Goal: Information Seeking & Learning: Learn about a topic

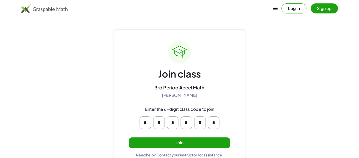
click at [166, 143] on button "Join" at bounding box center [180, 142] width 102 height 11
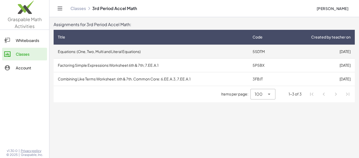
click at [117, 51] on td "Equations: (One, Two, Multi and Literal Equations)" at bounding box center [151, 51] width 195 height 14
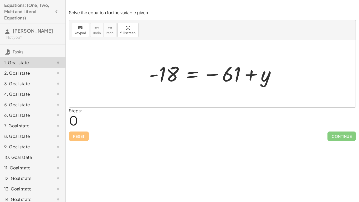
click at [74, 120] on span "0" at bounding box center [73, 120] width 9 height 16
click at [81, 135] on div "Reset Continue" at bounding box center [212, 134] width 287 height 14
click at [174, 75] on div at bounding box center [214, 74] width 136 height 26
click at [79, 23] on button "keyboard keypad" at bounding box center [80, 30] width 17 height 14
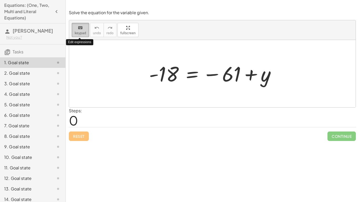
click at [83, 33] on span "keypad" at bounding box center [81, 33] width 12 height 4
click at [83, 36] on button "keyboard keypad" at bounding box center [80, 30] width 17 height 14
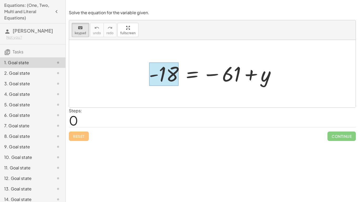
click at [167, 75] on div at bounding box center [164, 74] width 30 height 23
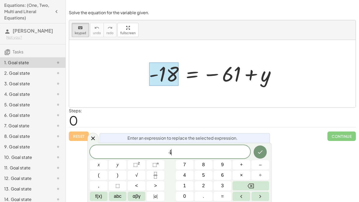
scroll to position [1, 0]
click at [259, 152] on icon "Done" at bounding box center [260, 151] width 5 height 3
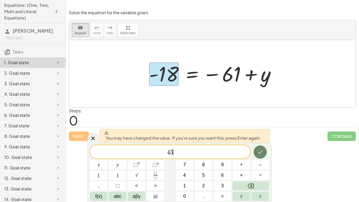
click at [259, 151] on icon "Done" at bounding box center [260, 152] width 6 height 6
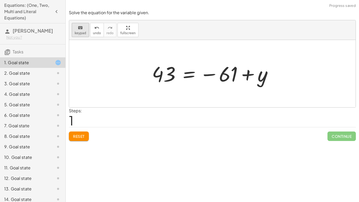
click at [84, 27] on div "keyboard" at bounding box center [81, 27] width 12 height 6
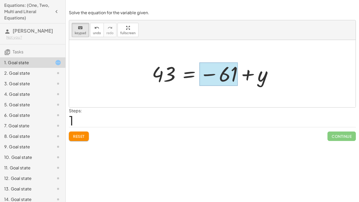
click at [229, 82] on div at bounding box center [218, 74] width 39 height 23
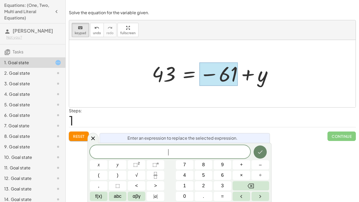
click at [262, 150] on icon "Done" at bounding box center [260, 152] width 6 height 6
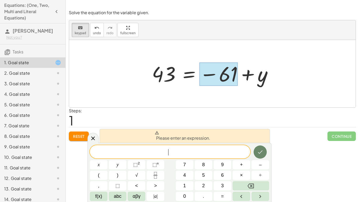
click at [262, 150] on icon "Done" at bounding box center [260, 152] width 6 height 6
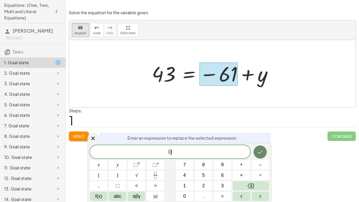
click at [262, 150] on icon "Done" at bounding box center [260, 152] width 6 height 6
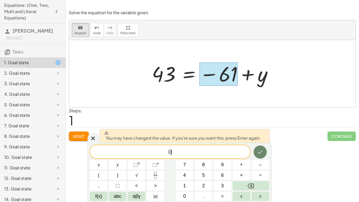
click at [262, 150] on icon "Done" at bounding box center [260, 152] width 6 height 6
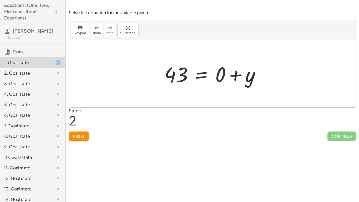
click at [79, 137] on span "Reset" at bounding box center [79, 136] width 12 height 5
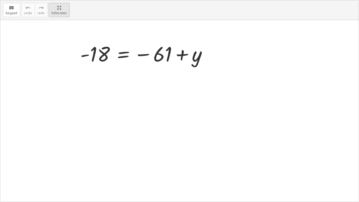
click at [124, 34] on div "keyboard keypad undo undo redo redo fullscreen - 18 = − 61 + y ×" at bounding box center [179, 100] width 359 height 201
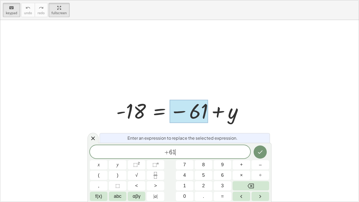
scroll to position [1, 0]
click at [261, 157] on button "Done" at bounding box center [260, 151] width 13 height 13
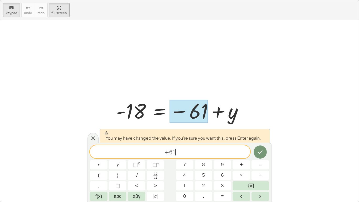
click at [263, 153] on icon "Done" at bounding box center [260, 152] width 6 height 6
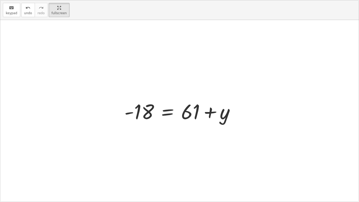
click at [146, 114] on div at bounding box center [182, 110] width 120 height 27
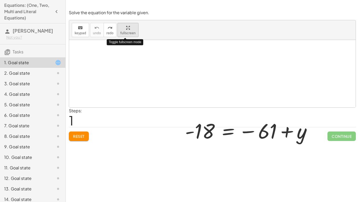
click at [55, 13] on main "Equations: (One, Two, Multi and Literal Equations) [PERSON_NAME] Not you? Tasks…" at bounding box center [179, 101] width 359 height 202
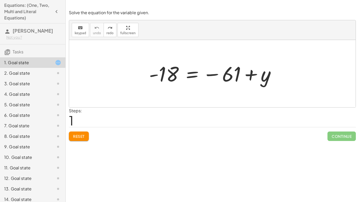
click at [43, 73] on div "2. Goal state" at bounding box center [25, 73] width 42 height 6
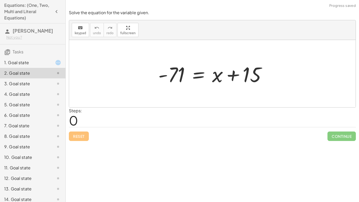
click at [52, 63] on div at bounding box center [54, 62] width 15 height 6
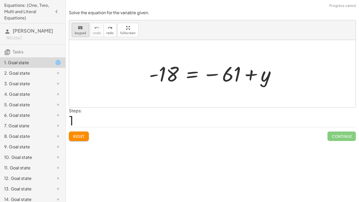
click at [77, 34] on span "keypad" at bounding box center [81, 33] width 12 height 4
click at [168, 79] on div at bounding box center [164, 74] width 30 height 23
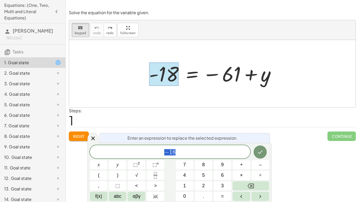
scroll to position [1, 0]
click at [260, 150] on icon "Done" at bounding box center [260, 152] width 6 height 6
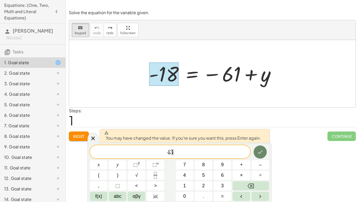
click at [260, 150] on icon "Done" at bounding box center [260, 152] width 6 height 6
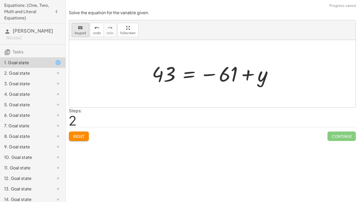
click at [80, 33] on span "keypad" at bounding box center [81, 33] width 12 height 4
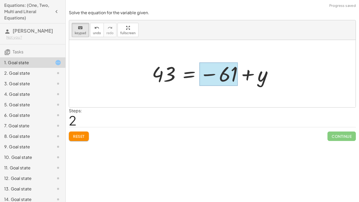
click at [226, 79] on div at bounding box center [218, 74] width 39 height 23
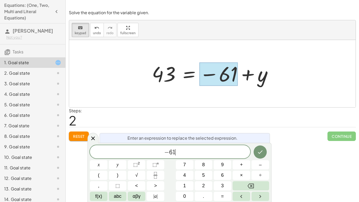
click at [198, 155] on span "− 6 1 ​" at bounding box center [170, 152] width 160 height 7
click at [261, 151] on icon "Done" at bounding box center [260, 152] width 6 height 6
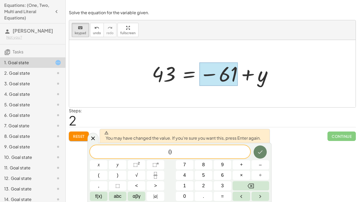
click at [261, 151] on icon "Done" at bounding box center [260, 152] width 6 height 6
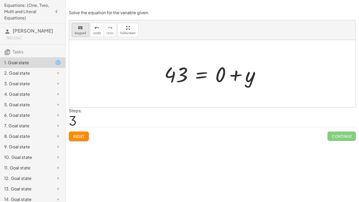
click at [78, 33] on span "keypad" at bounding box center [81, 33] width 12 height 4
click at [246, 76] on div at bounding box center [240, 74] width 29 height 23
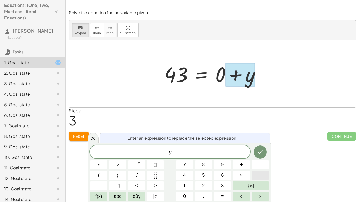
scroll to position [2, 0]
click at [261, 154] on icon "Done" at bounding box center [260, 152] width 6 height 6
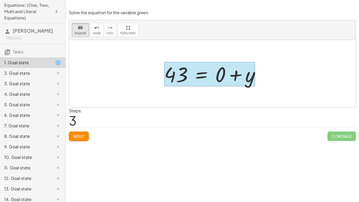
click at [204, 75] on div at bounding box center [209, 74] width 91 height 24
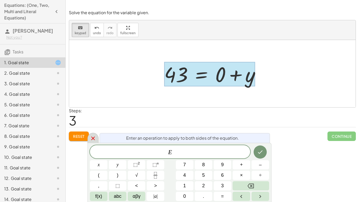
click at [92, 137] on icon at bounding box center [93, 138] width 6 height 6
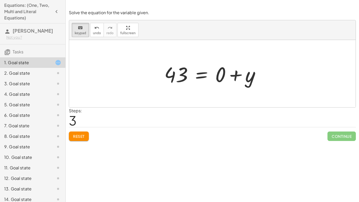
click at [78, 135] on span "Reset" at bounding box center [79, 136] width 12 height 5
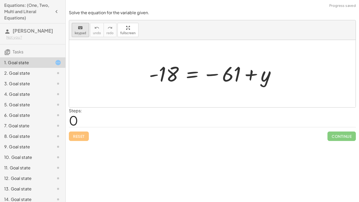
click at [80, 35] on button "keyboard keypad" at bounding box center [80, 30] width 17 height 14
click at [199, 73] on div at bounding box center [214, 74] width 136 height 26
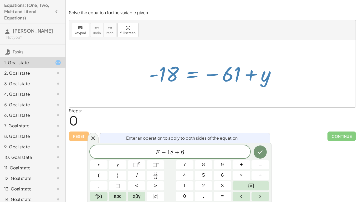
scroll to position [5, 0]
click at [260, 154] on icon "Done" at bounding box center [260, 152] width 6 height 6
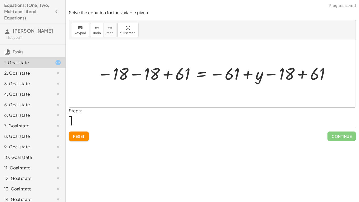
click at [77, 134] on span "Reset" at bounding box center [79, 136] width 12 height 5
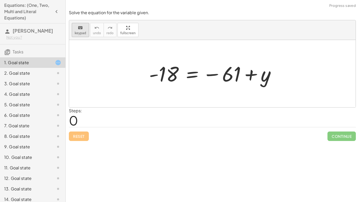
click at [79, 37] on button "keyboard keypad" at bounding box center [80, 30] width 17 height 14
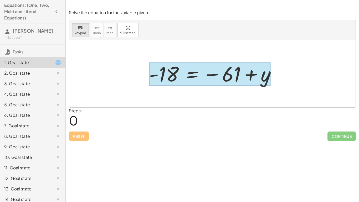
click at [187, 75] on div at bounding box center [210, 74] width 122 height 23
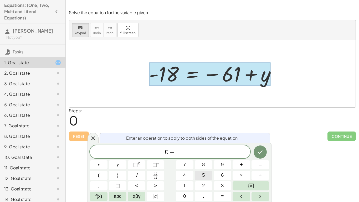
scroll to position [6, 0]
click at [260, 150] on icon "Done" at bounding box center [260, 152] width 6 height 6
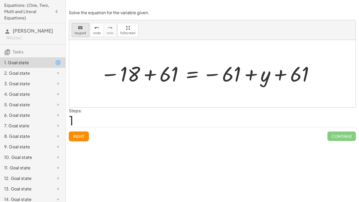
click at [79, 31] on span "keypad" at bounding box center [81, 33] width 12 height 4
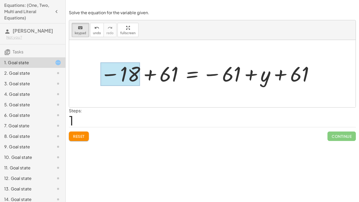
click at [123, 72] on div at bounding box center [120, 74] width 40 height 23
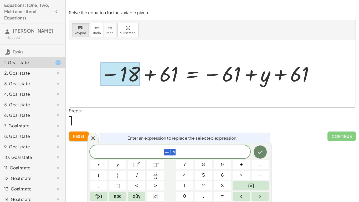
click at [261, 154] on icon "Done" at bounding box center [260, 152] width 6 height 6
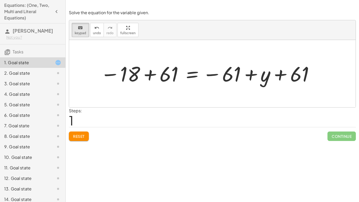
click at [36, 50] on h3 "Tasks" at bounding box center [32, 49] width 65 height 11
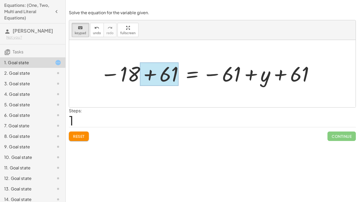
click at [160, 69] on div at bounding box center [159, 74] width 39 height 23
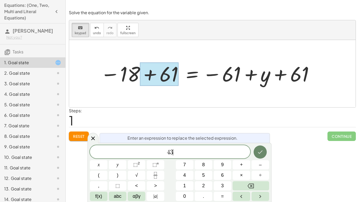
click at [261, 149] on icon "Done" at bounding box center [260, 152] width 6 height 6
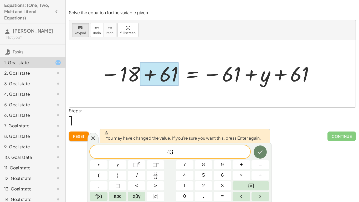
click at [260, 149] on icon "Done" at bounding box center [260, 152] width 6 height 6
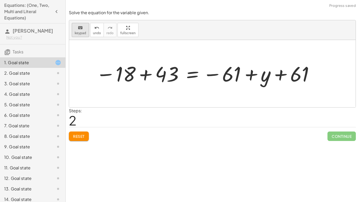
click at [86, 32] on button "keyboard keypad" at bounding box center [80, 30] width 17 height 14
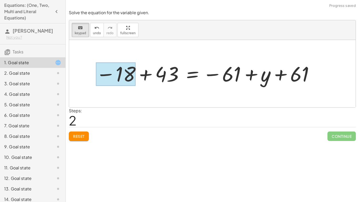
click at [121, 65] on div at bounding box center [116, 74] width 40 height 23
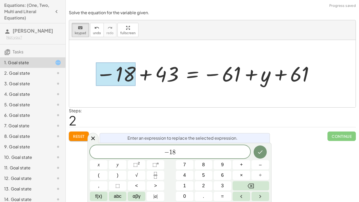
click at [121, 65] on div at bounding box center [116, 74] width 40 height 23
click at [197, 150] on span "− 1 8" at bounding box center [170, 152] width 160 height 7
click at [254, 152] on button "Done" at bounding box center [260, 151] width 13 height 13
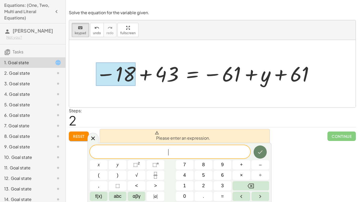
click at [254, 152] on button "Done" at bounding box center [260, 151] width 13 height 13
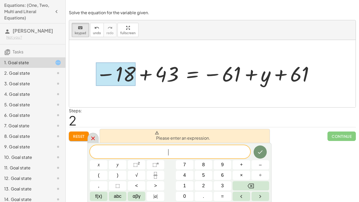
click at [95, 136] on icon at bounding box center [93, 138] width 6 height 6
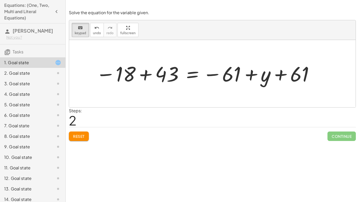
click at [87, 136] on button "Reset" at bounding box center [79, 136] width 20 height 9
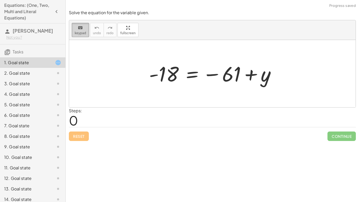
click at [84, 36] on button "keyboard keypad" at bounding box center [80, 30] width 17 height 14
click at [85, 36] on button "keyboard keypad" at bounding box center [80, 30] width 17 height 14
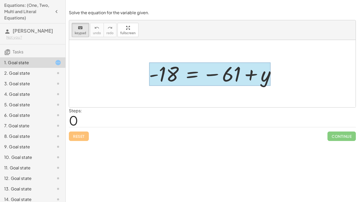
click at [189, 70] on div at bounding box center [210, 74] width 122 height 23
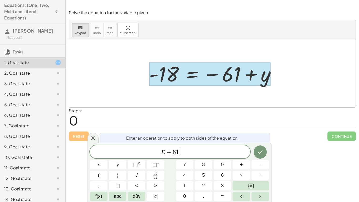
click at [258, 153] on icon "Done" at bounding box center [260, 152] width 6 height 6
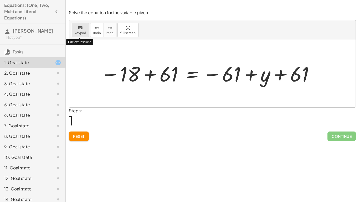
click at [77, 33] on span "keypad" at bounding box center [81, 33] width 12 height 4
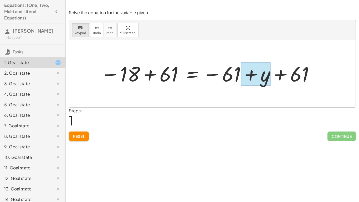
click at [263, 82] on div at bounding box center [255, 74] width 29 height 23
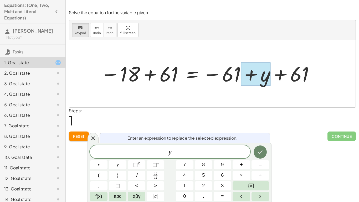
click at [256, 153] on button "Done" at bounding box center [260, 151] width 13 height 13
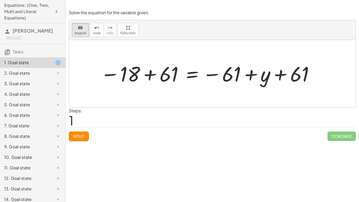
click at [256, 153] on div "Solve the equation for the variable given. keyboard keypad undo undo redo redo …" at bounding box center [213, 101] width 294 height 202
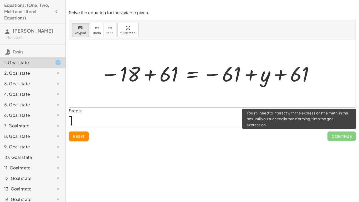
click at [339, 137] on span "Continue" at bounding box center [342, 136] width 28 height 9
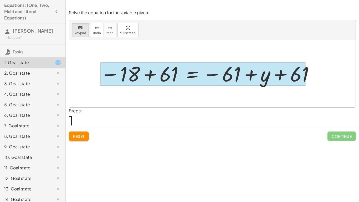
click at [201, 75] on div at bounding box center [202, 74] width 205 height 23
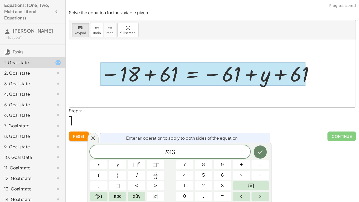
click at [260, 151] on icon "Done" at bounding box center [260, 152] width 6 height 6
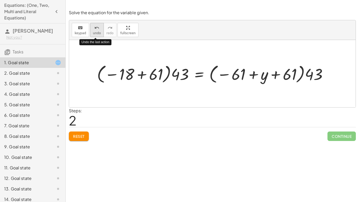
click at [97, 36] on button "undo undo" at bounding box center [97, 30] width 14 height 14
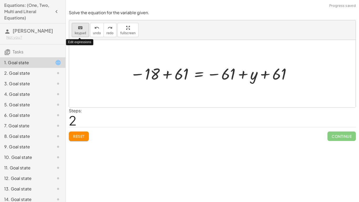
click at [83, 33] on span "keypad" at bounding box center [81, 33] width 12 height 4
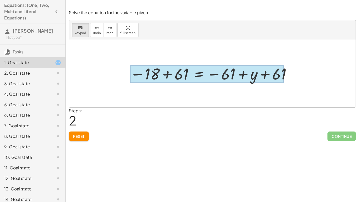
click at [194, 78] on div at bounding box center [207, 74] width 154 height 18
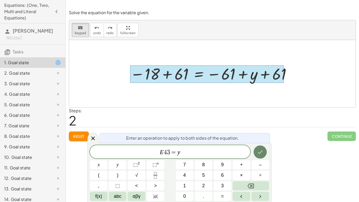
click at [264, 148] on button "Done" at bounding box center [260, 151] width 13 height 13
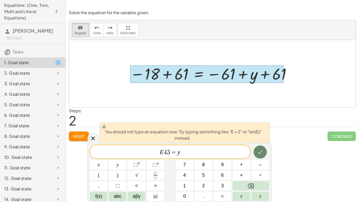
click at [264, 148] on button "Done" at bounding box center [260, 151] width 13 height 13
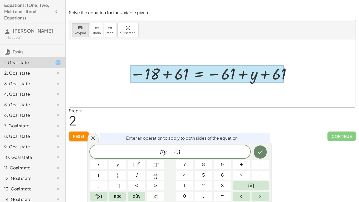
click at [262, 155] on button "Done" at bounding box center [260, 151] width 13 height 13
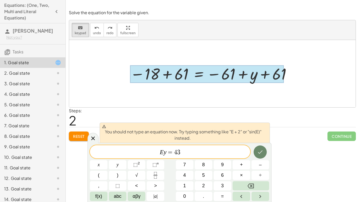
click at [260, 152] on icon "Done" at bounding box center [260, 152] width 6 height 6
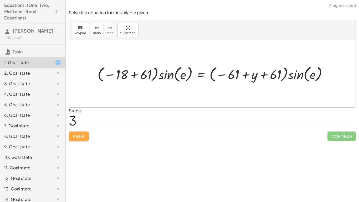
click at [80, 134] on span "Reset" at bounding box center [79, 136] width 12 height 5
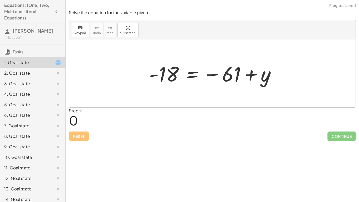
click at [47, 71] on div at bounding box center [54, 73] width 15 height 6
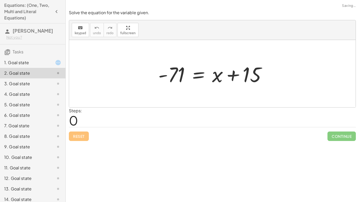
click at [48, 77] on div "2. Goal state" at bounding box center [32, 73] width 65 height 11
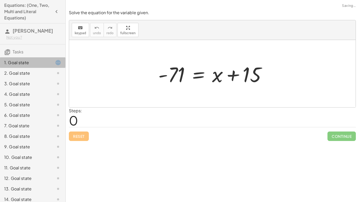
click at [45, 64] on div "1. Goal state" at bounding box center [25, 62] width 42 height 6
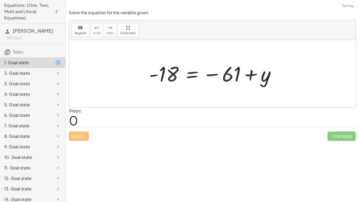
click at [56, 74] on icon at bounding box center [58, 73] width 6 height 6
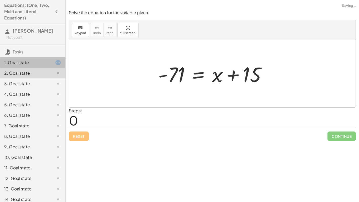
click at [54, 64] on div at bounding box center [54, 62] width 15 height 6
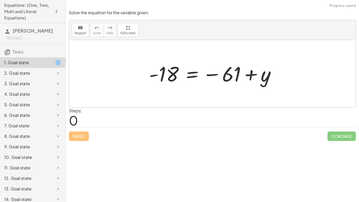
click at [59, 11] on icon "button" at bounding box center [56, 11] width 6 height 6
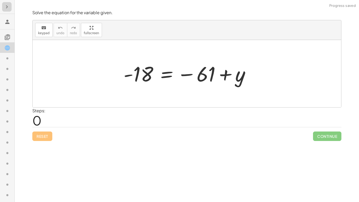
click at [8, 8] on icon "button" at bounding box center [7, 7] width 6 height 6
